Goal: Task Accomplishment & Management: Use online tool/utility

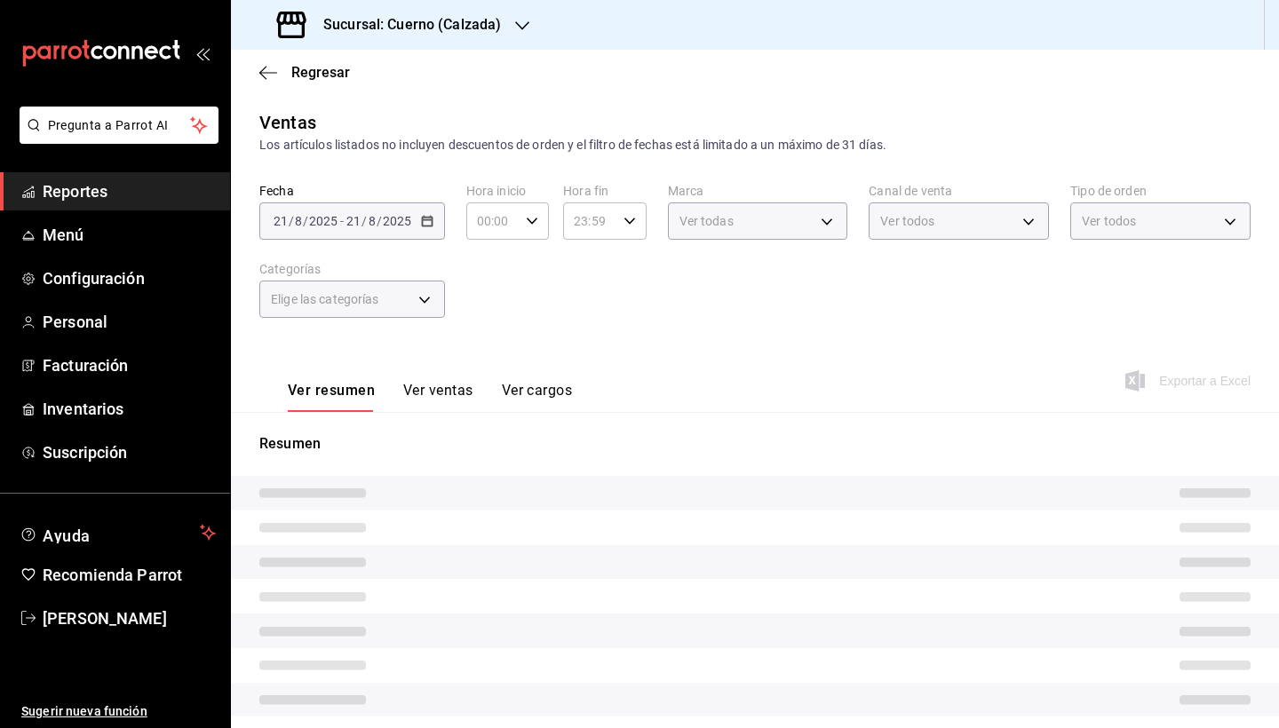
type input "05:00"
type input "b7ae777b-2dfc-42e0-9650-6cefdf37a424"
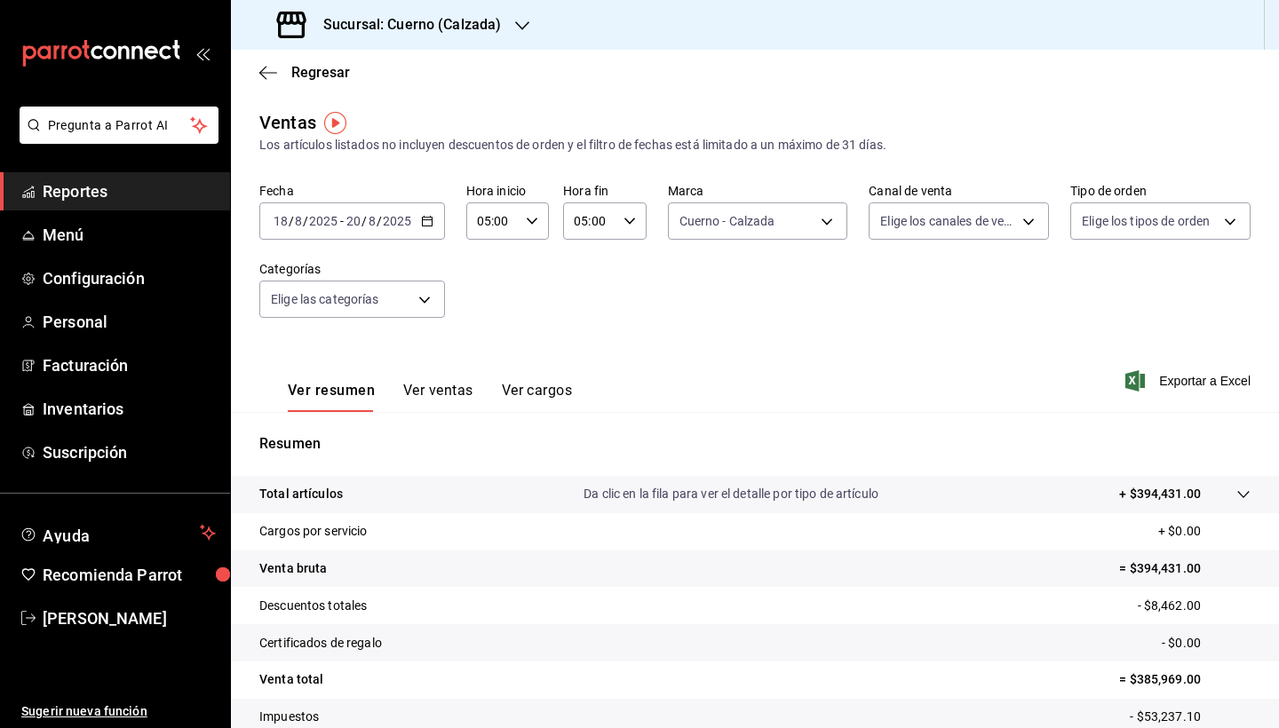
click at [105, 180] on span "Reportes" at bounding box center [129, 191] width 173 height 24
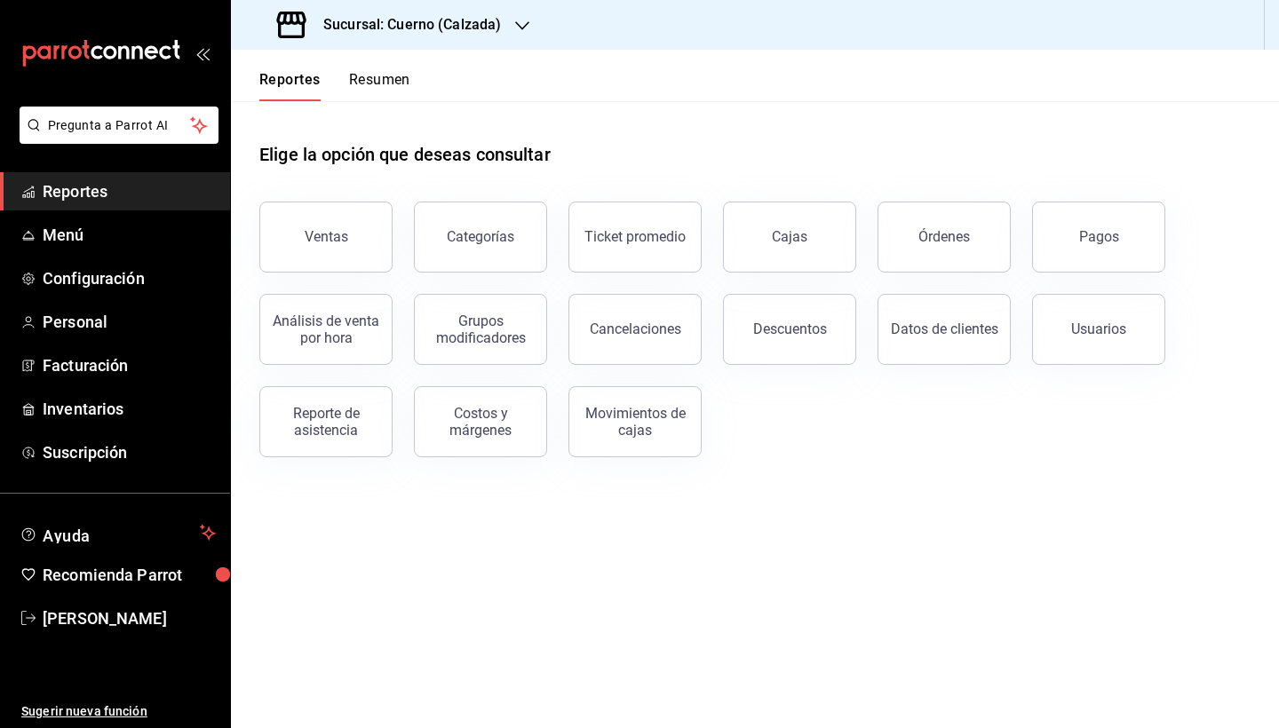
click at [366, 201] on div "Ventas" at bounding box center [315, 226] width 155 height 92
click at [332, 243] on div "Ventas" at bounding box center [327, 236] width 44 height 17
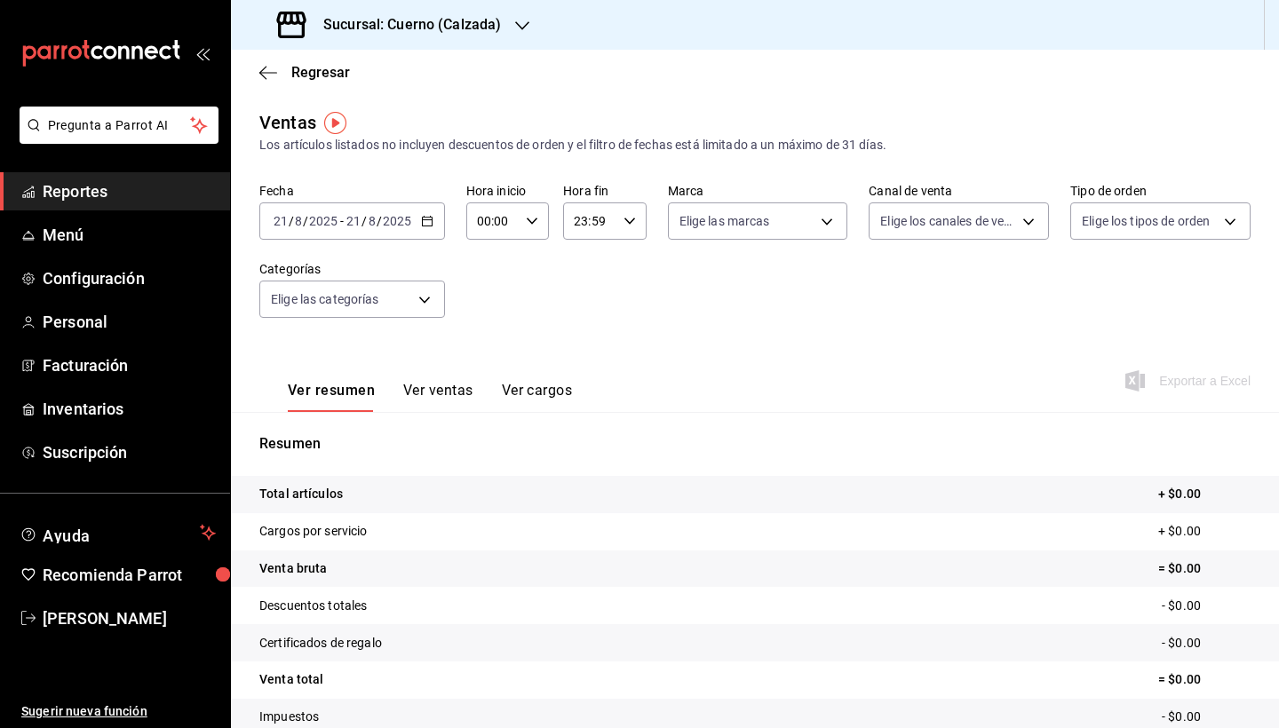
click at [423, 221] on icon "button" at bounding box center [427, 221] width 12 height 12
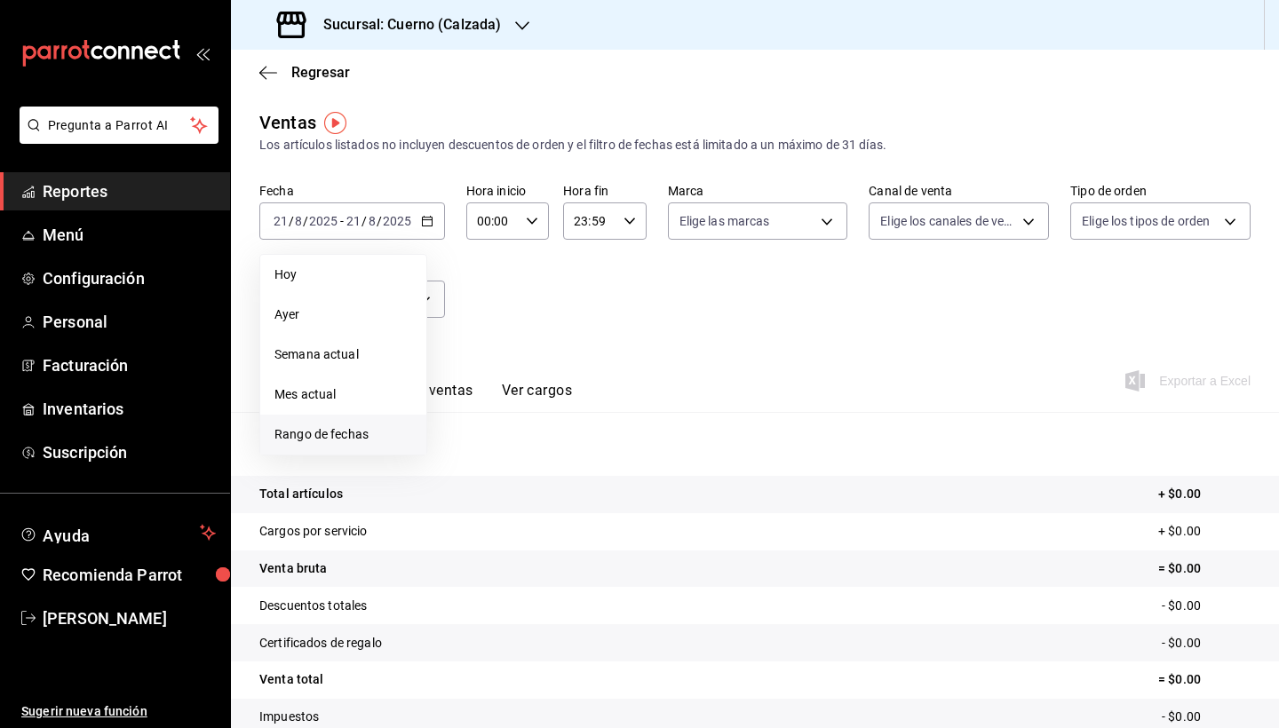
click at [350, 417] on li "Rango de fechas" at bounding box center [343, 435] width 166 height 40
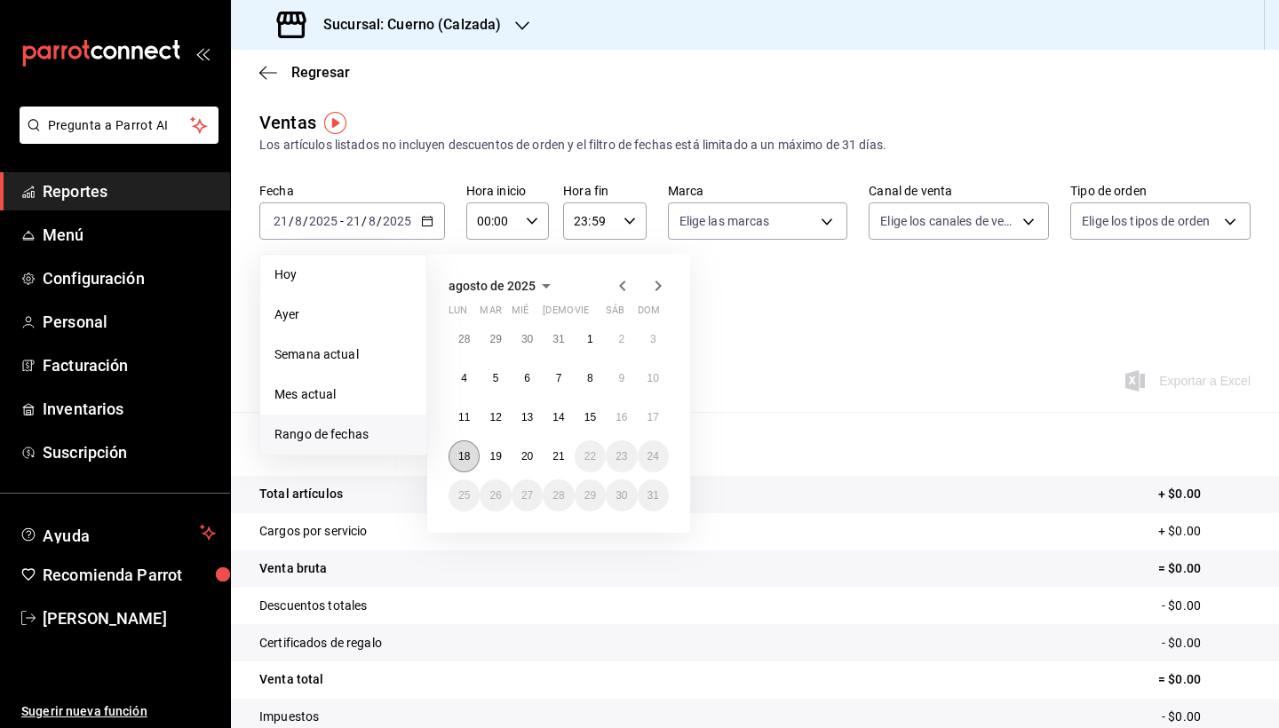
click at [464, 455] on abbr "18" at bounding box center [464, 456] width 12 height 12
click at [556, 466] on button "21" at bounding box center [558, 457] width 31 height 32
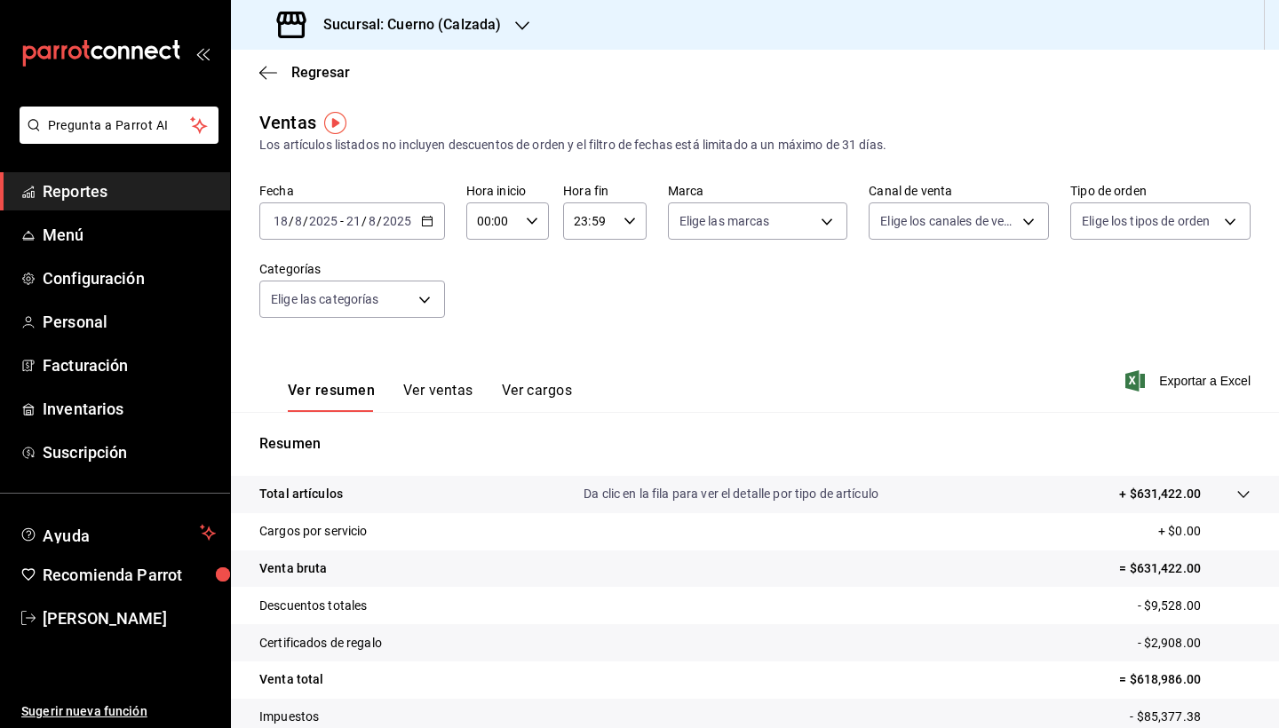
click at [529, 220] on \(Stroke\) "button" at bounding box center [532, 221] width 11 height 6
click at [486, 355] on span "05" at bounding box center [485, 348] width 13 height 14
type input "05:00"
click at [600, 226] on div at bounding box center [639, 364] width 1279 height 728
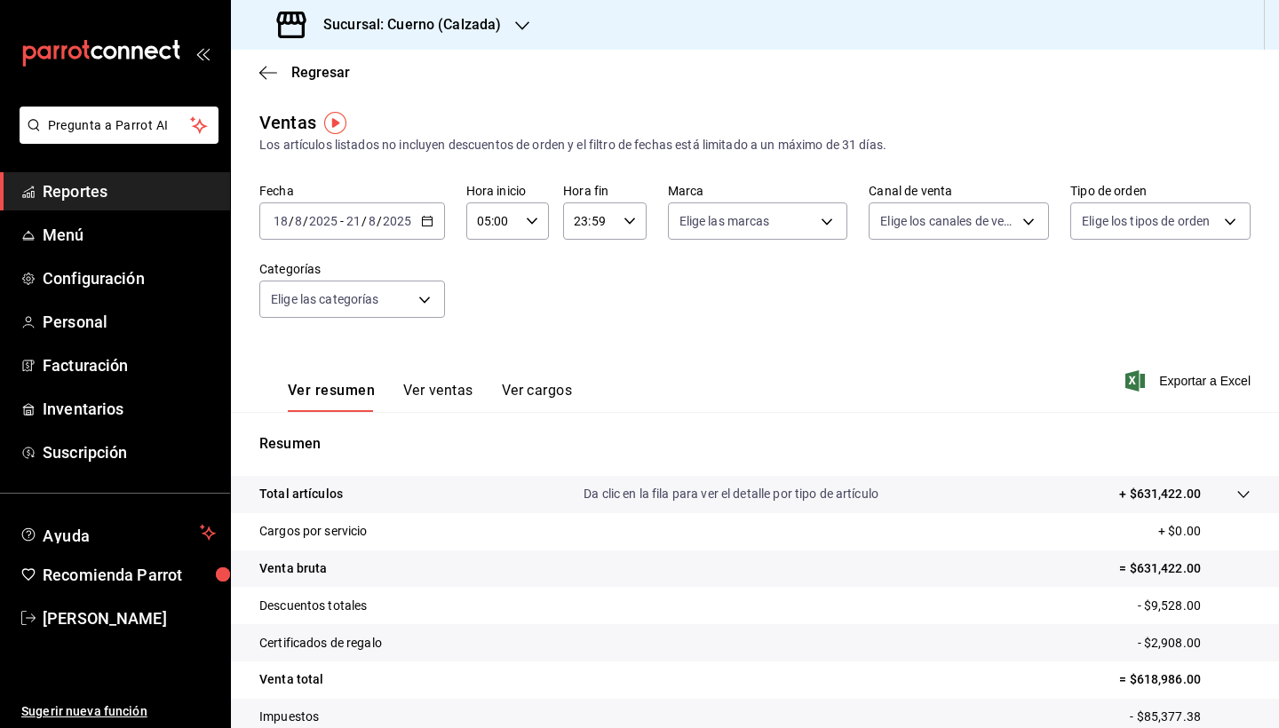
click at [600, 226] on input "23:59" at bounding box center [589, 221] width 52 height 36
click at [626, 276] on button "00" at bounding box center [625, 267] width 35 height 36
click at [581, 329] on span "05" at bounding box center [583, 329] width 13 height 14
type input "05:00"
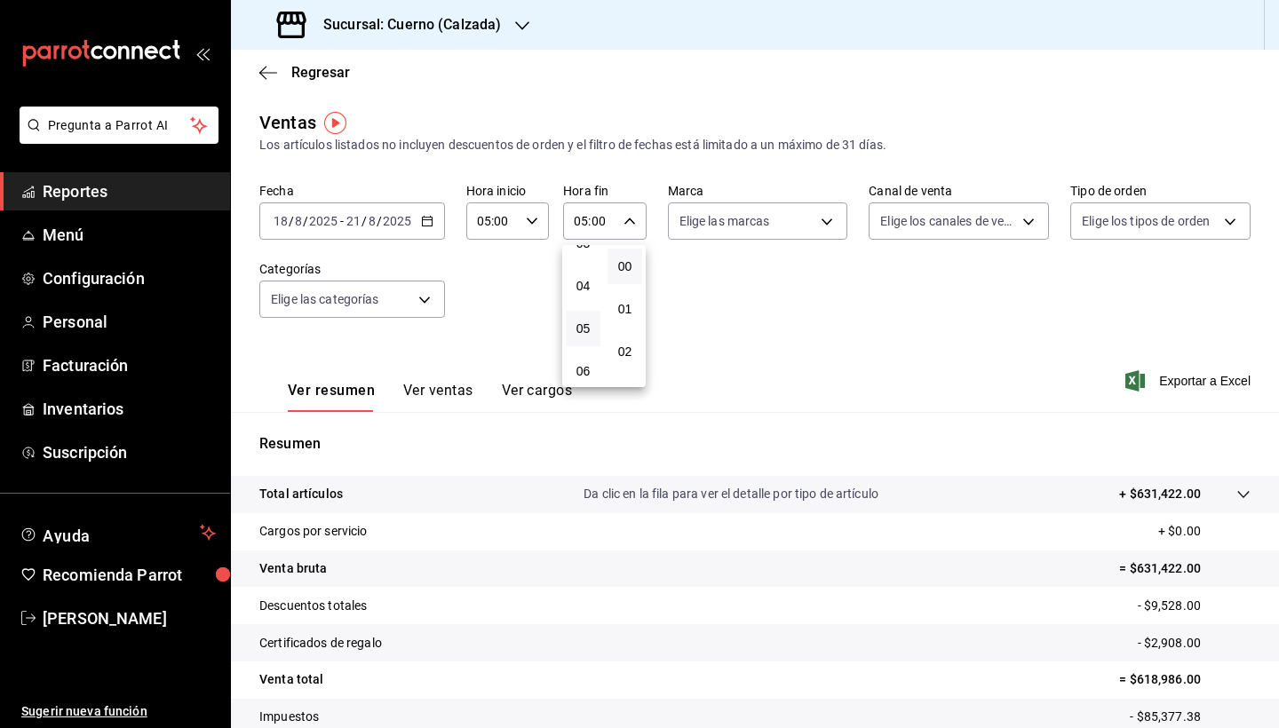
click at [774, 228] on div at bounding box center [639, 364] width 1279 height 728
click at [774, 228] on body "Pregunta a Parrot AI Reportes Menú Configuración Personal Facturación Inventari…" at bounding box center [639, 364] width 1279 height 728
click at [782, 338] on li "Cuerno - Calzada" at bounding box center [757, 350] width 179 height 40
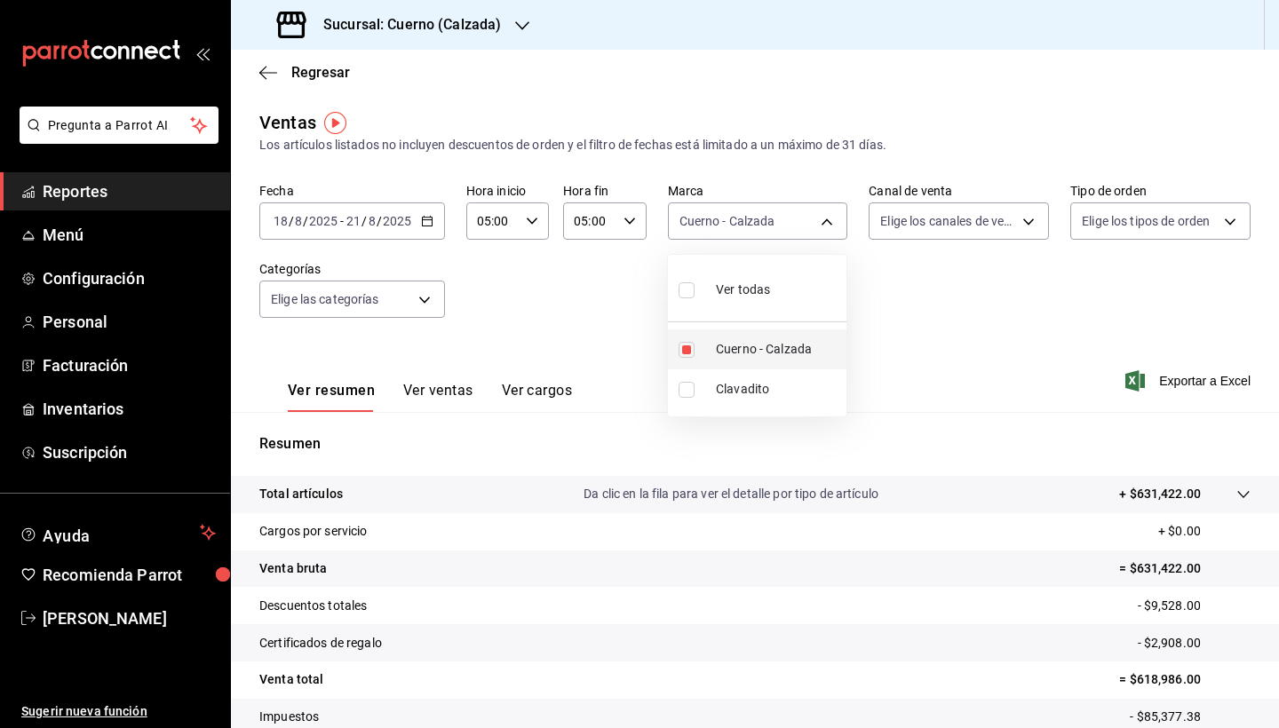
type input "b7ae777b-2dfc-42e0-9650-6cefdf37a424"
checkbox input "true"
click at [1007, 327] on div at bounding box center [639, 364] width 1279 height 728
click at [1188, 396] on div "Ver resumen Ver ventas Ver cargos Exportar a Excel" at bounding box center [755, 375] width 1048 height 73
click at [1168, 372] on span "Exportar a Excel" at bounding box center [1190, 380] width 122 height 21
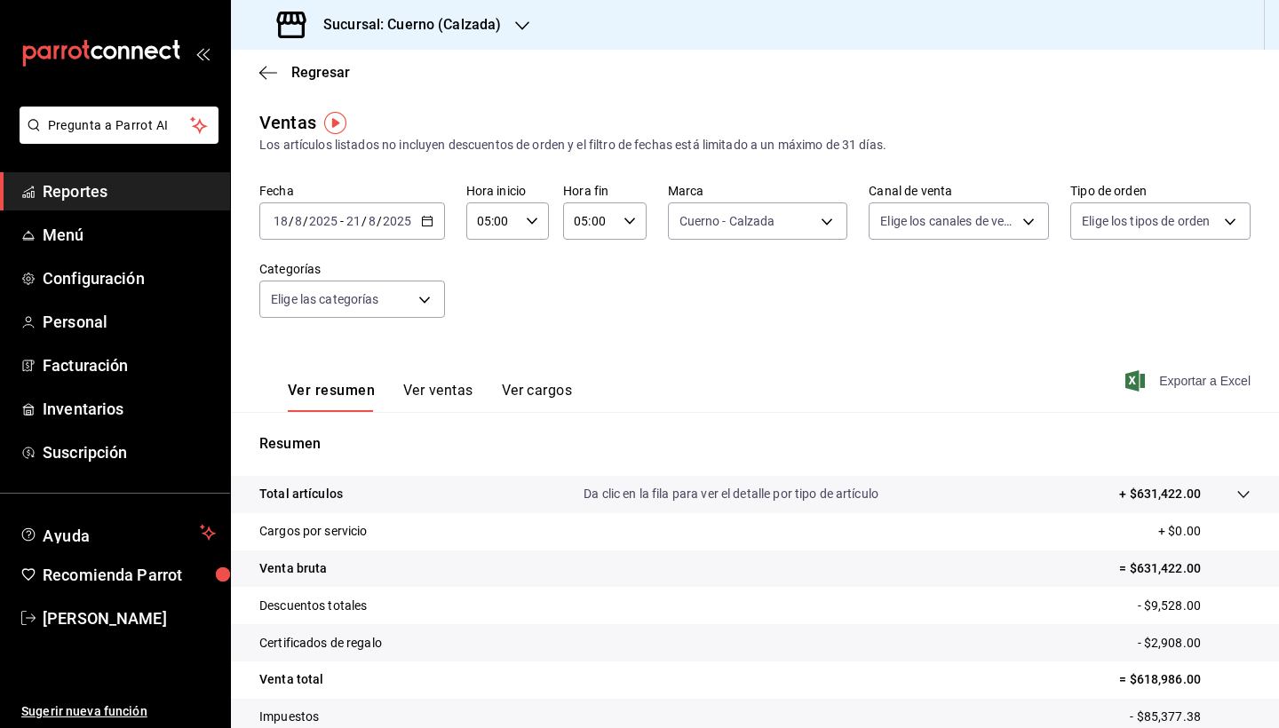
click at [1154, 374] on span "Exportar a Excel" at bounding box center [1190, 380] width 122 height 21
